Goal: Find specific page/section: Find specific page/section

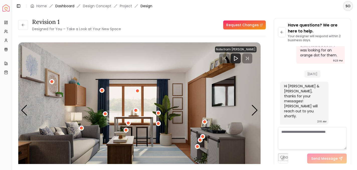
click at [67, 6] on link "Dashboard" at bounding box center [64, 6] width 19 height 5
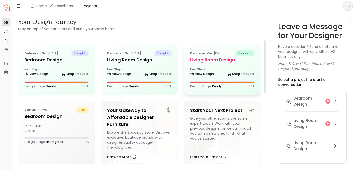
click at [207, 79] on div "Delivered on: [DATE] euphoria Living Room Design Next Steps: View Design Shop P…" at bounding box center [222, 70] width 76 height 50
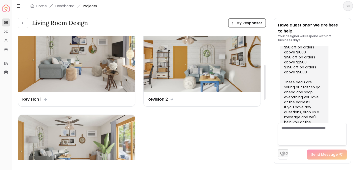
scroll to position [101, 0]
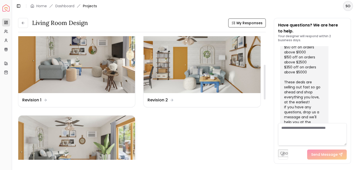
click at [79, 137] on img at bounding box center [76, 149] width 117 height 66
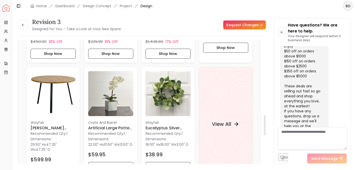
scroll to position [460, 0]
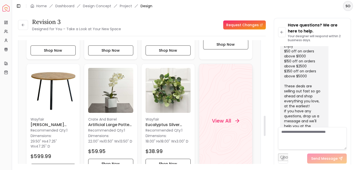
click at [219, 121] on h4 "View All" at bounding box center [221, 120] width 19 height 7
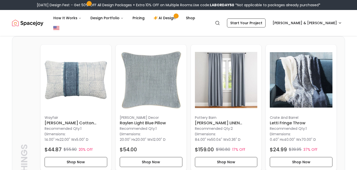
scroll to position [1091, 0]
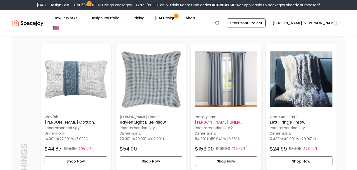
click at [226, 82] on img at bounding box center [226, 79] width 63 height 63
